Goal: Task Accomplishment & Management: Manage account settings

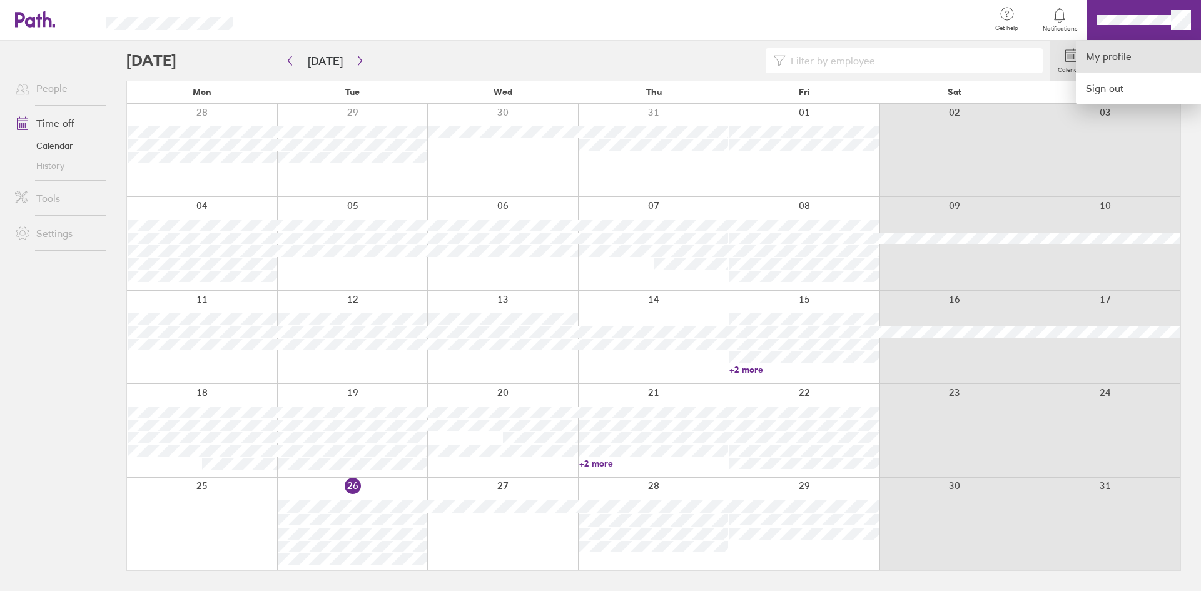
click at [1108, 55] on link "My profile" at bounding box center [1138, 57] width 125 height 32
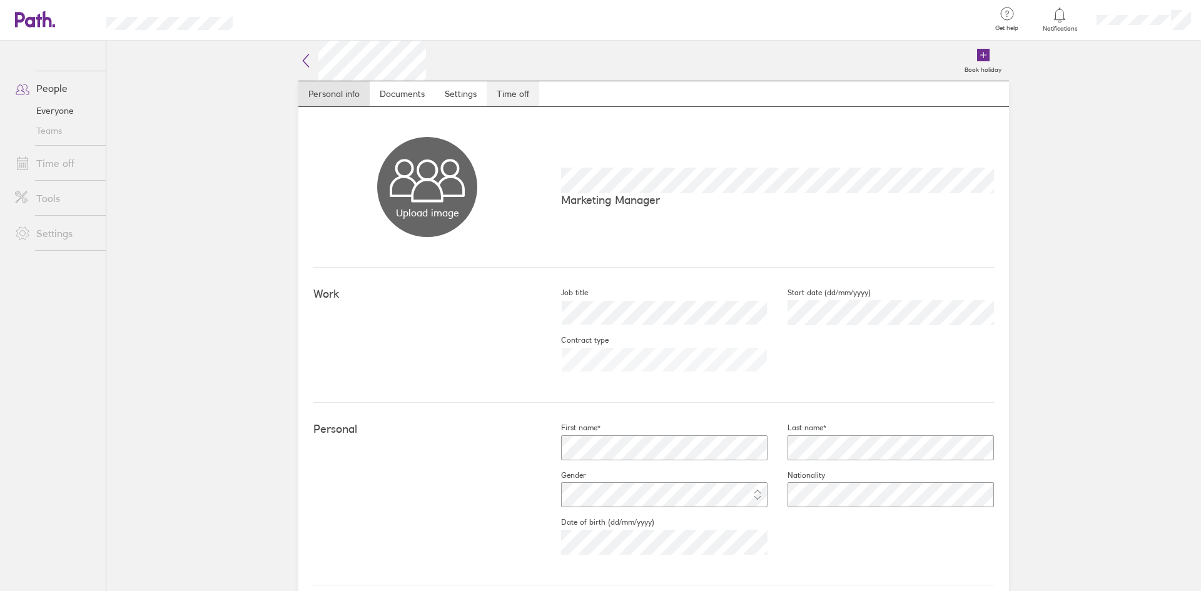
click at [524, 106] on link "Time off" at bounding box center [513, 93] width 53 height 25
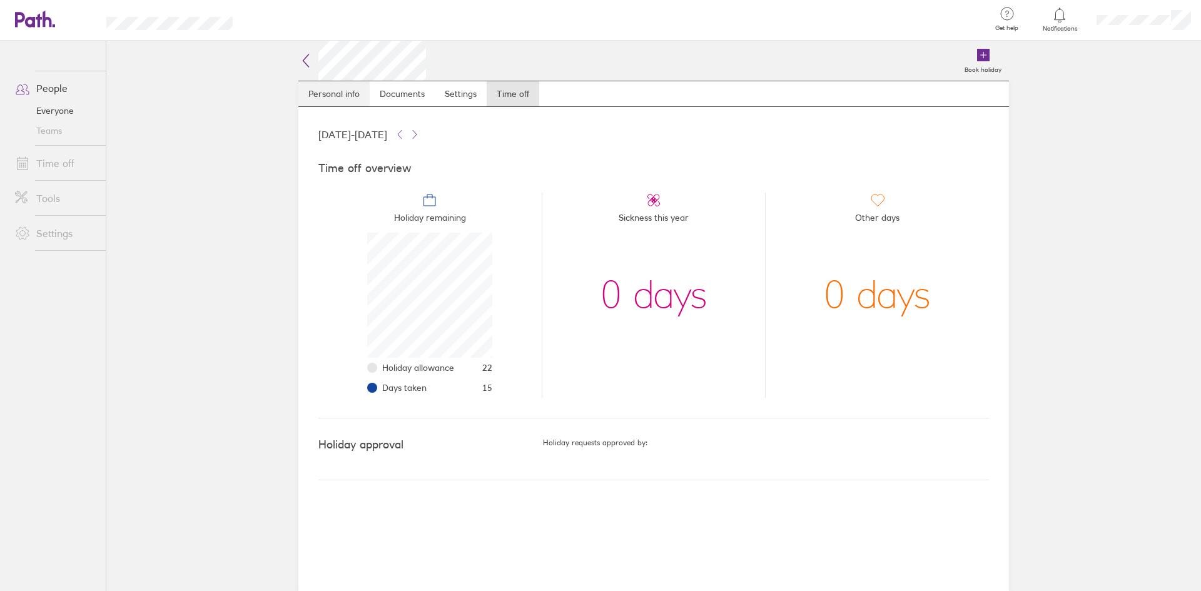
scroll to position [125, 125]
click at [18, 21] on icon at bounding box center [28, 19] width 27 height 15
